Goal: Information Seeking & Learning: Learn about a topic

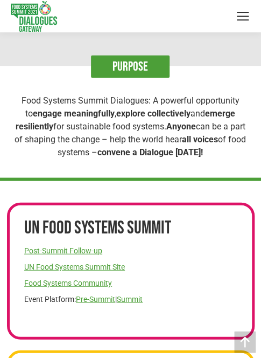
scroll to position [296, 0]
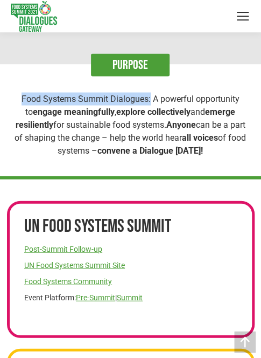
drag, startPoint x: 16, startPoint y: 100, endPoint x: 145, endPoint y: 98, distance: 129.4
click at [145, 98] on p "Food Systems Summit Dialogues: A powerful opportunity to engage meaningfully , …" at bounding box center [130, 124] width 239 height 65
copy p "Food Systems Summit Dialogues:"
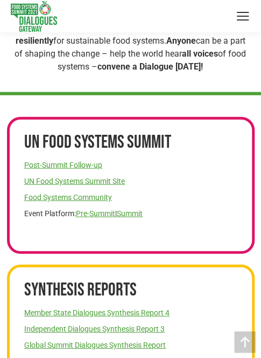
scroll to position [381, 0]
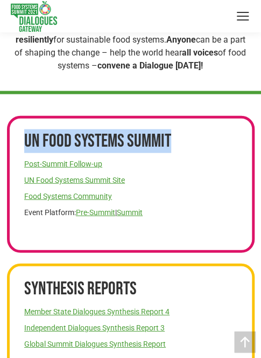
drag, startPoint x: 185, startPoint y: 139, endPoint x: 26, endPoint y: 137, distance: 159.6
click at [26, 137] on h2 "UN Food Systems Summit" at bounding box center [130, 141] width 213 height 24
copy h2 "UN Food Systems Summit"
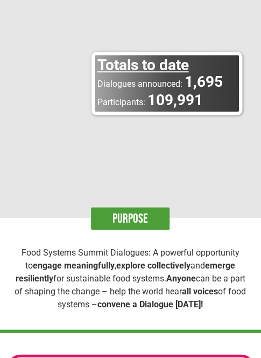
scroll to position [0, 0]
